Goal: Download file/media

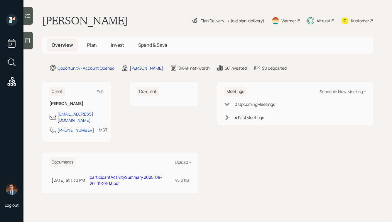
click at [101, 174] on link "participantActivitySummary.2025-08-20_11-28-13.pdf" at bounding box center [126, 180] width 72 height 12
